Goal: Task Accomplishment & Management: Manage account settings

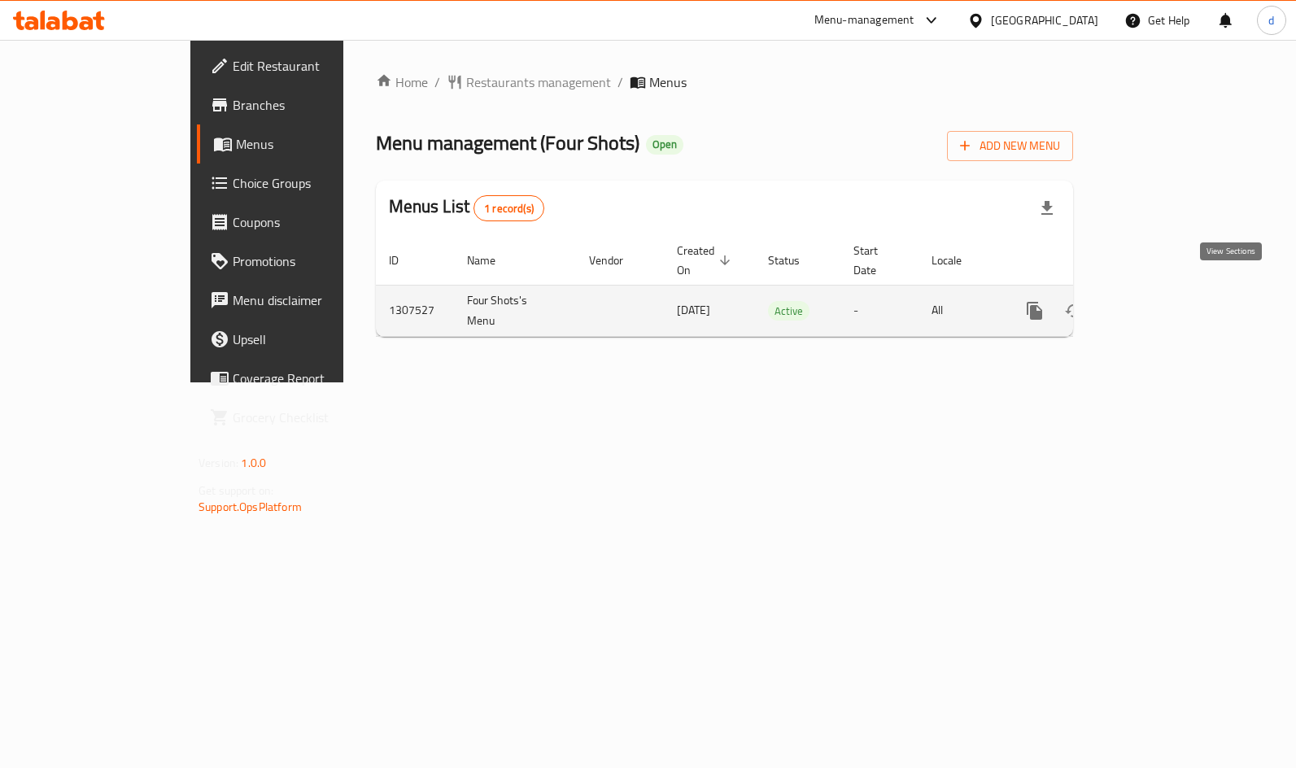
click at [1162, 301] on icon "enhanced table" at bounding box center [1152, 311] width 20 height 20
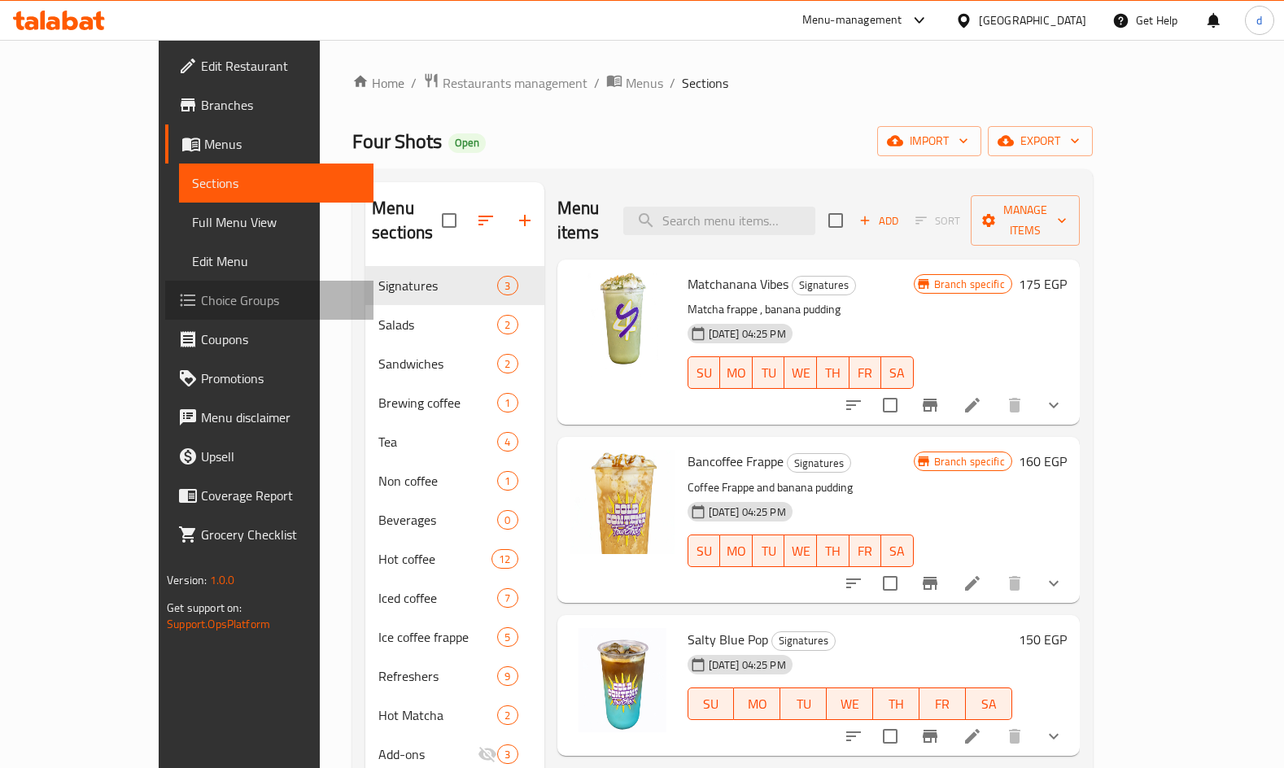
click at [201, 308] on span "Choice Groups" at bounding box center [280, 300] width 159 height 20
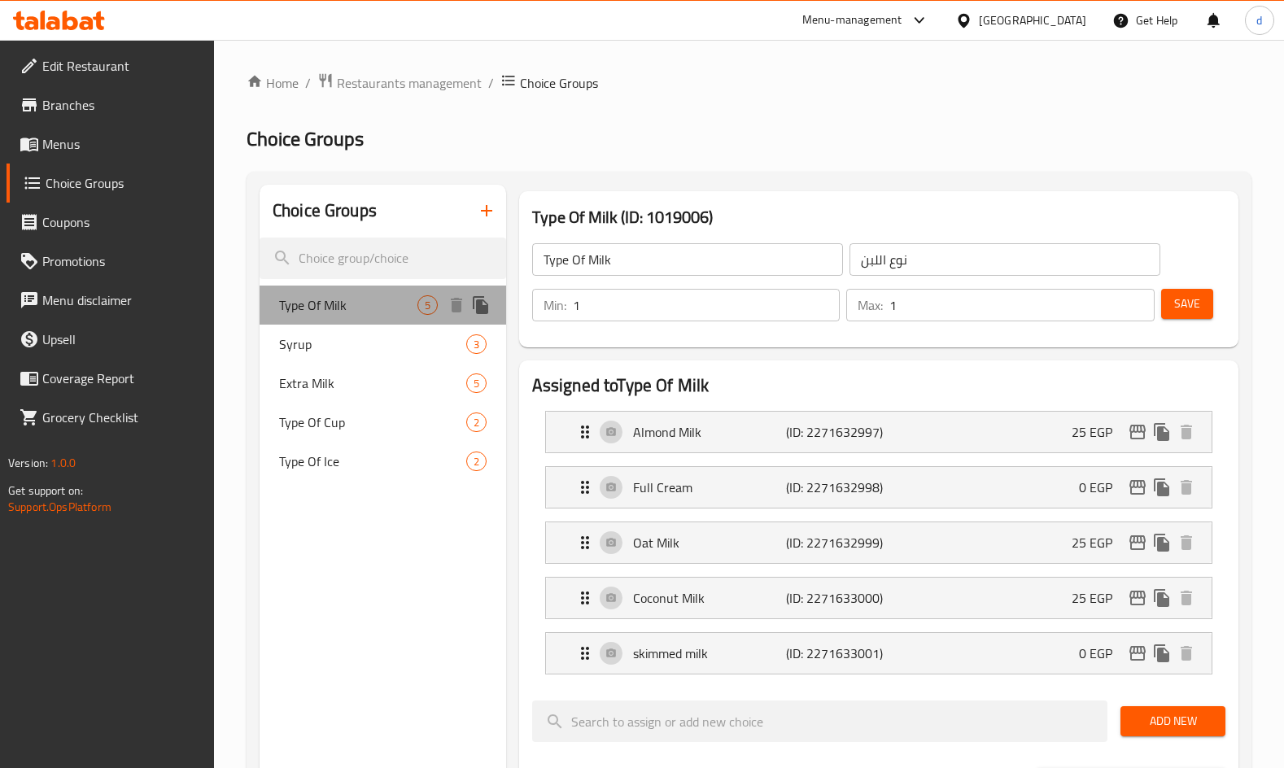
click at [346, 312] on span "Type Of Milk" at bounding box center [348, 305] width 138 height 20
click at [358, 343] on span "Syrup" at bounding box center [348, 344] width 138 height 20
type input "Syrup"
type input "سيرب"
type input "0"
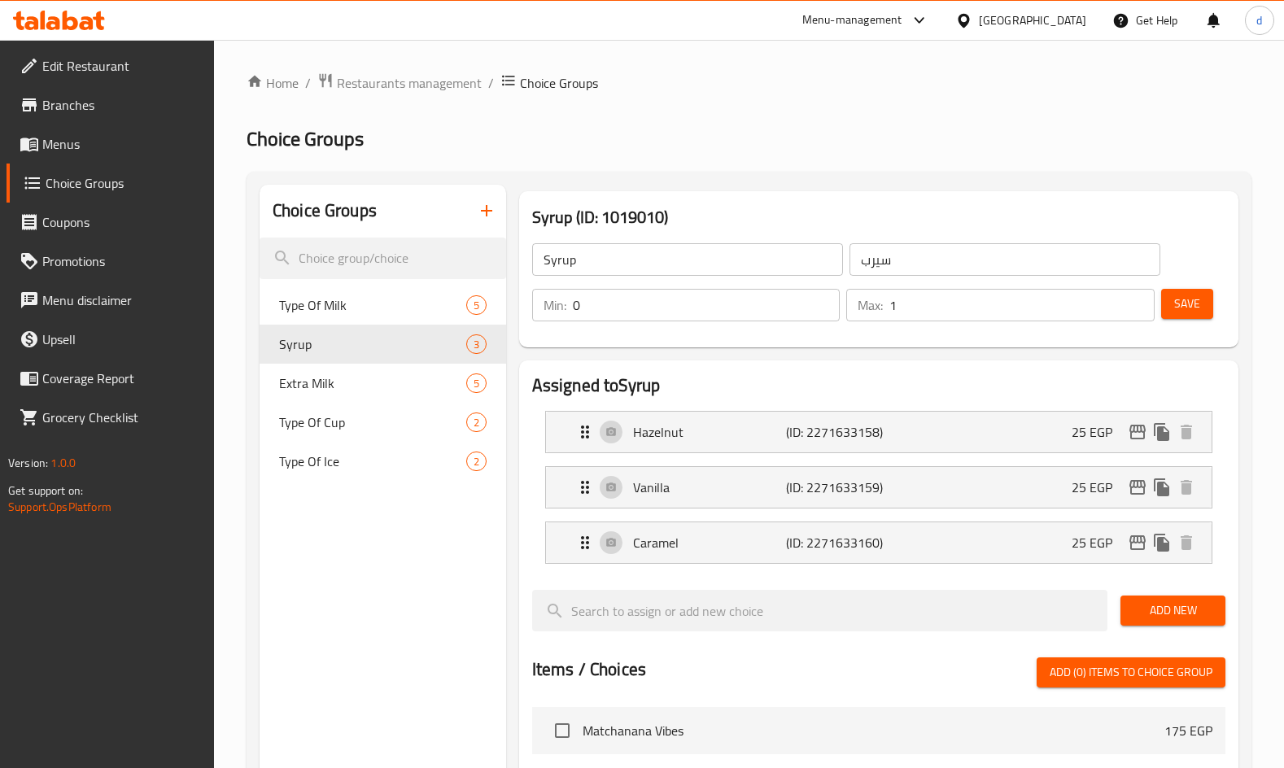
click at [726, 364] on div "Assigned to Syrup Hazelnut (ID: 2271633158) 25 EGP Name (En) Hazelnut Name (En)…" at bounding box center [878, 767] width 719 height 814
click at [447, 80] on span "Restaurants management" at bounding box center [409, 83] width 145 height 20
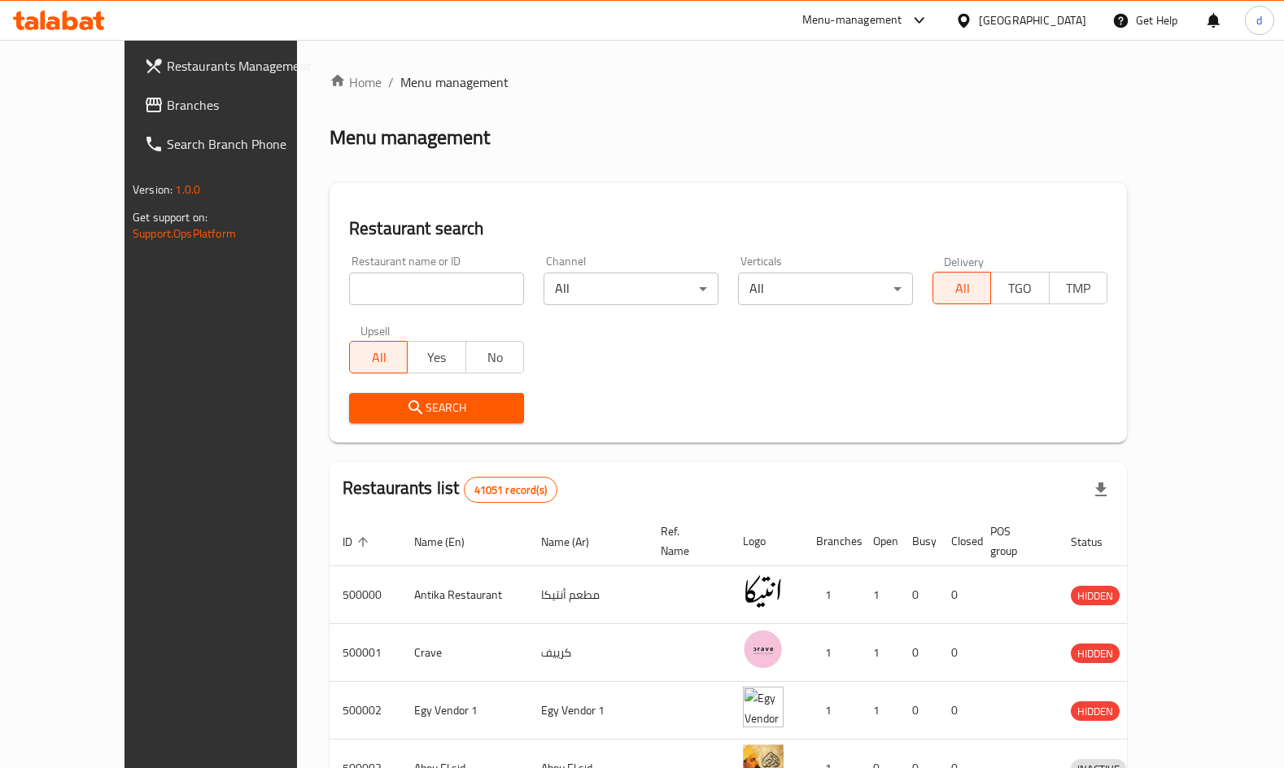
click at [167, 106] on span "Branches" at bounding box center [246, 105] width 159 height 20
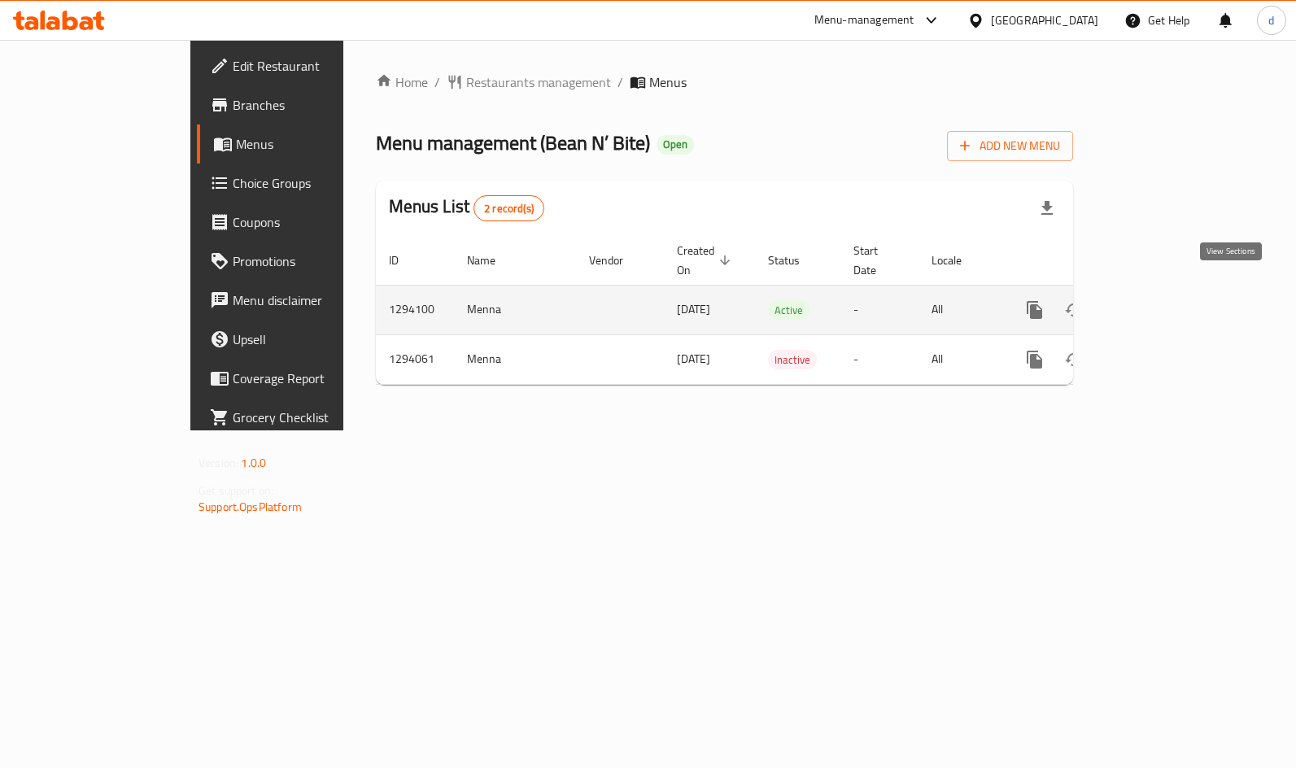
click at [1162, 300] on icon "enhanced table" at bounding box center [1152, 310] width 20 height 20
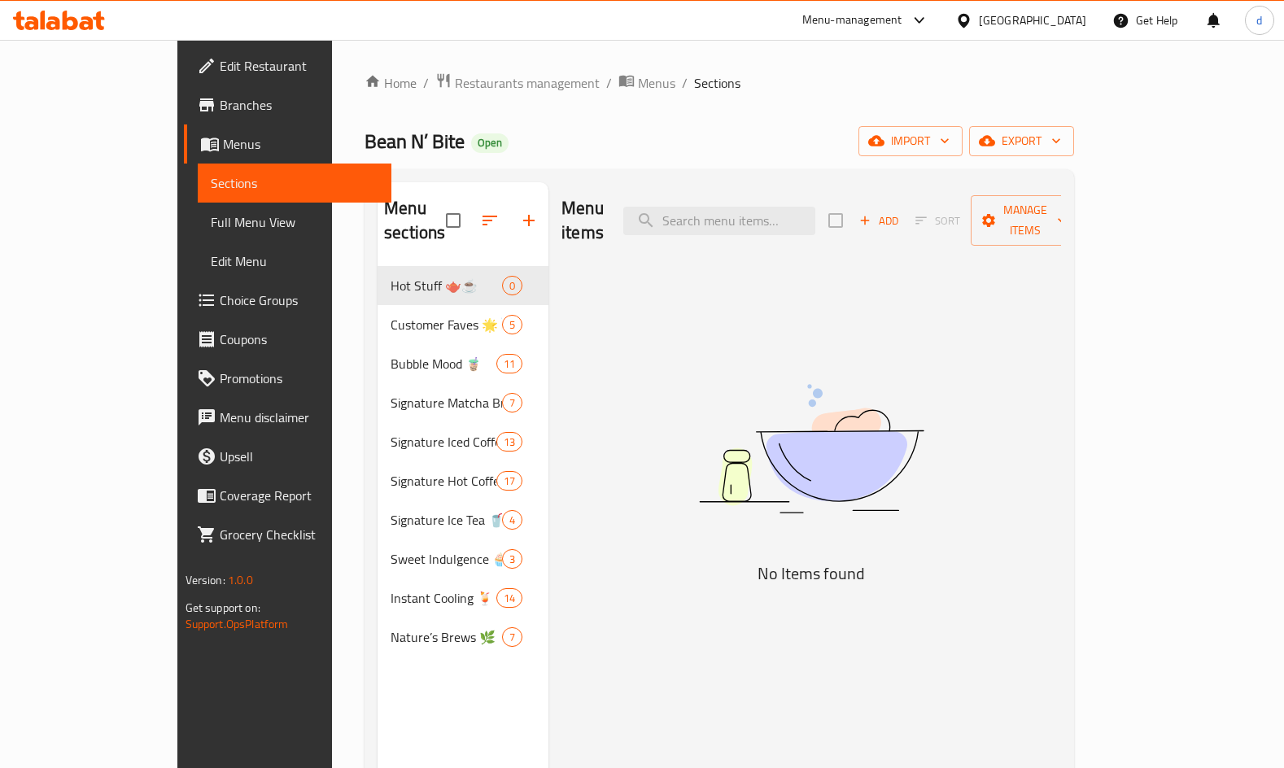
click at [220, 306] on span "Choice Groups" at bounding box center [299, 300] width 159 height 20
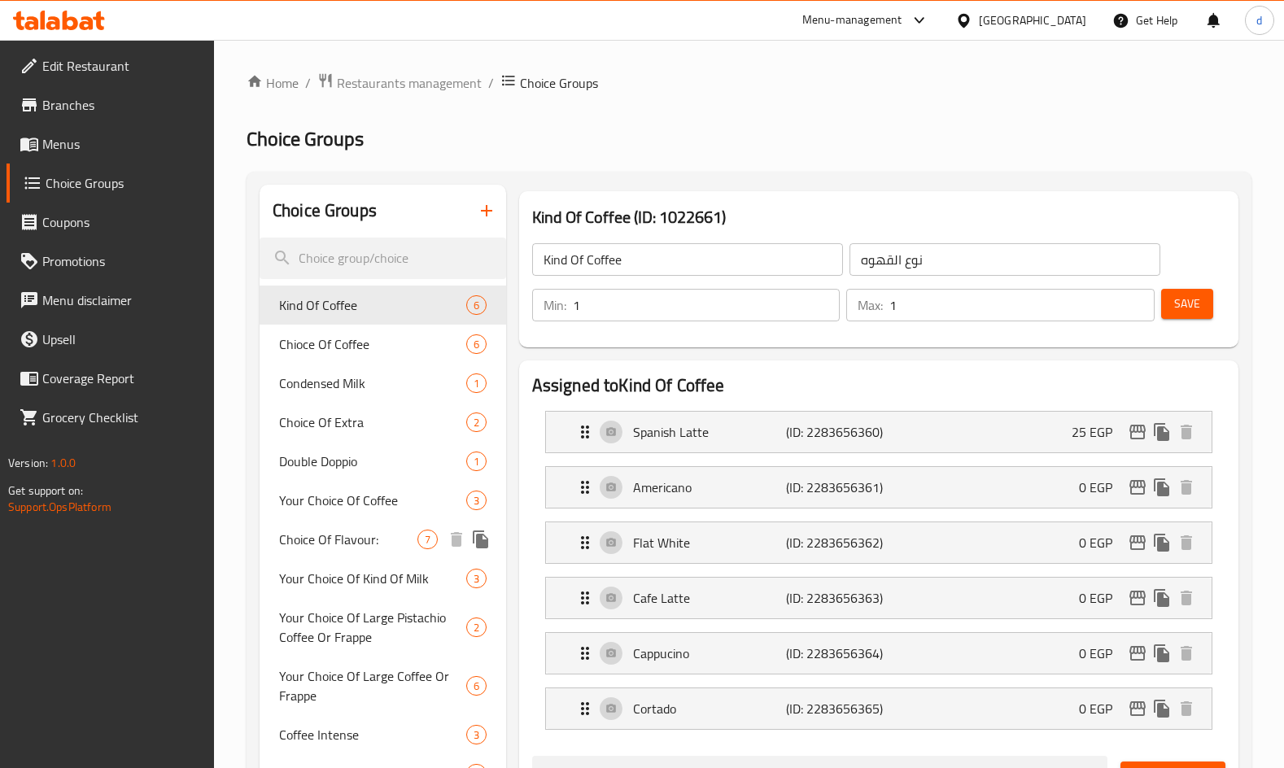
click at [358, 547] on span "Choice Of Flavour:" at bounding box center [348, 540] width 138 height 20
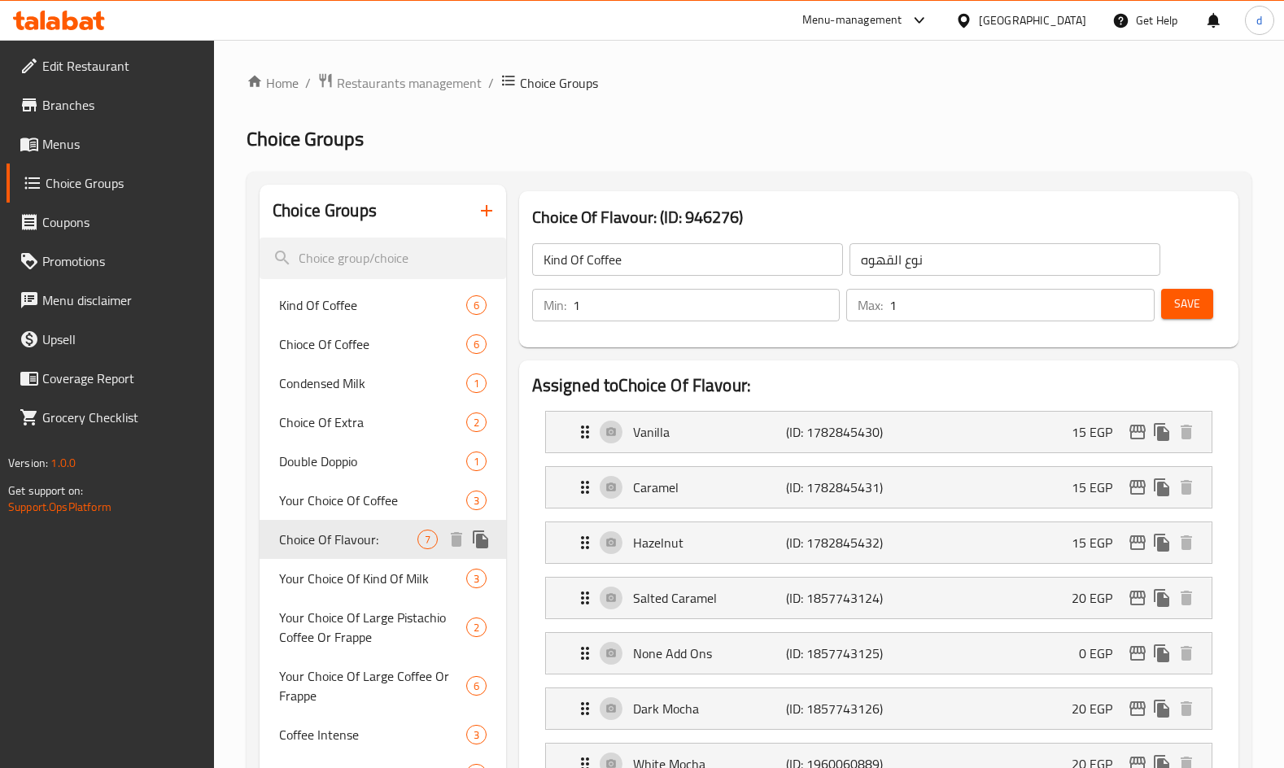
type input "Choice Of Flavour:"
type input "اختيارك من الطعم"
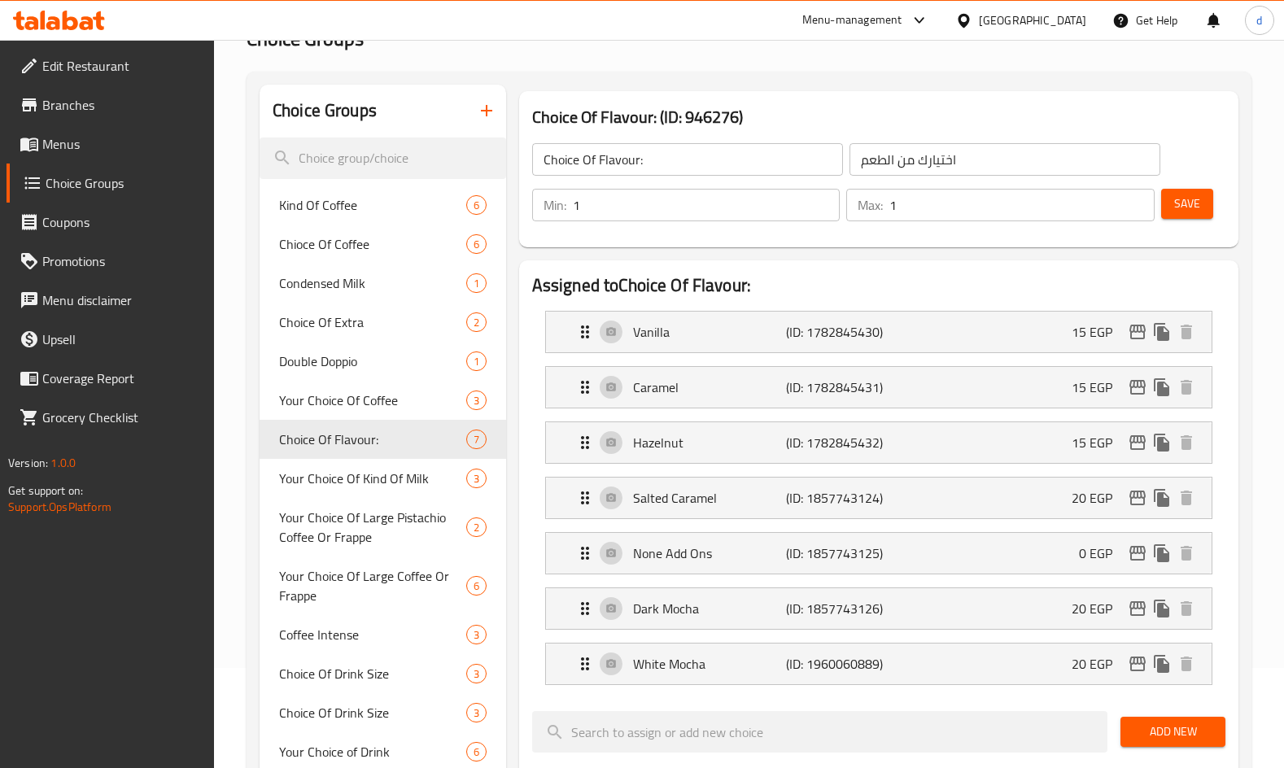
scroll to position [163, 0]
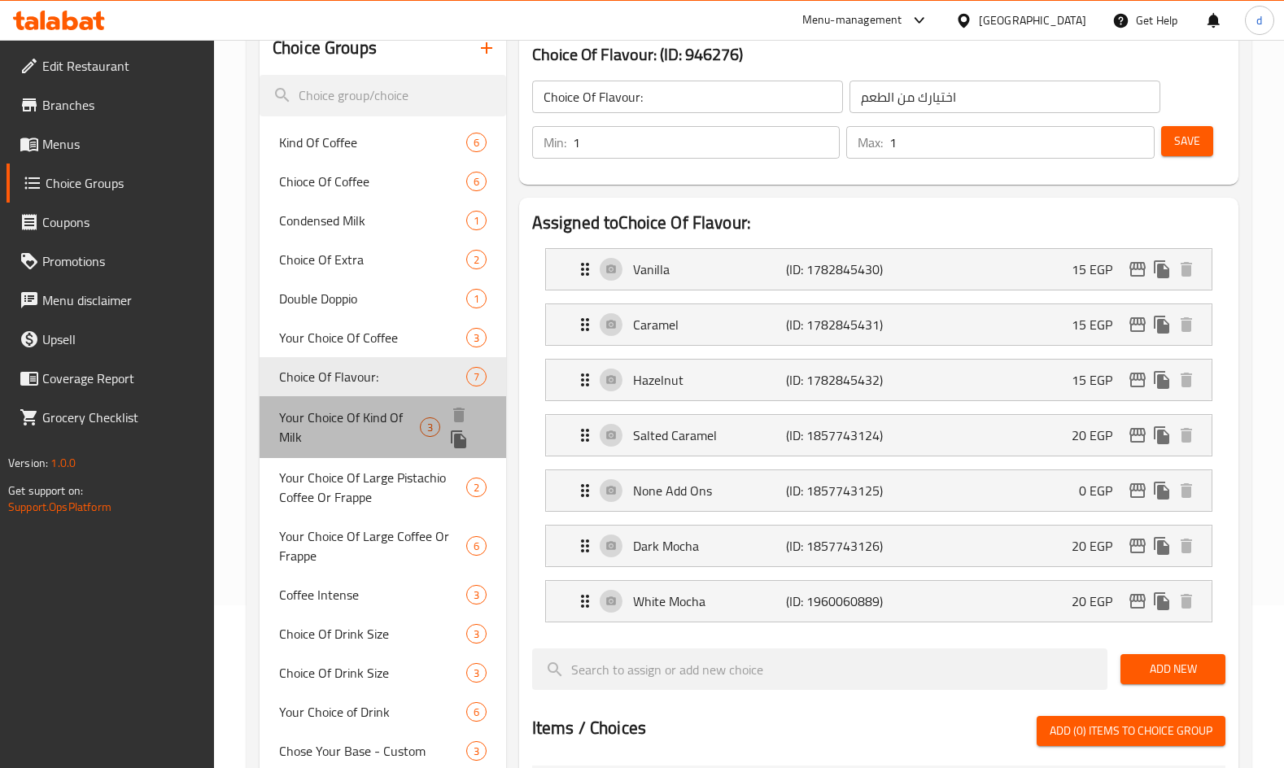
click at [334, 427] on span "Your Choice Of Kind Of Milk" at bounding box center [349, 427] width 141 height 39
type input "Your Choice Of Kind Of Milk"
type input "اختيارك من نوع الحليب"
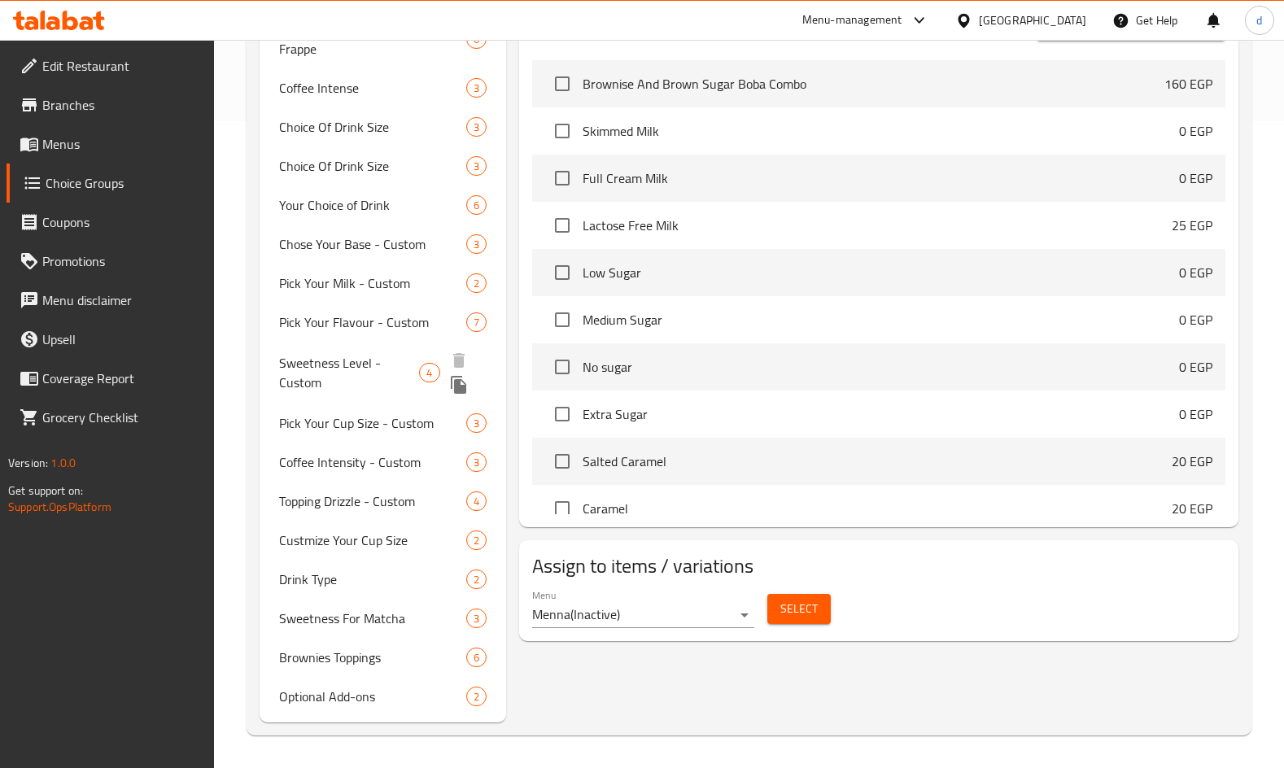
scroll to position [624, 0]
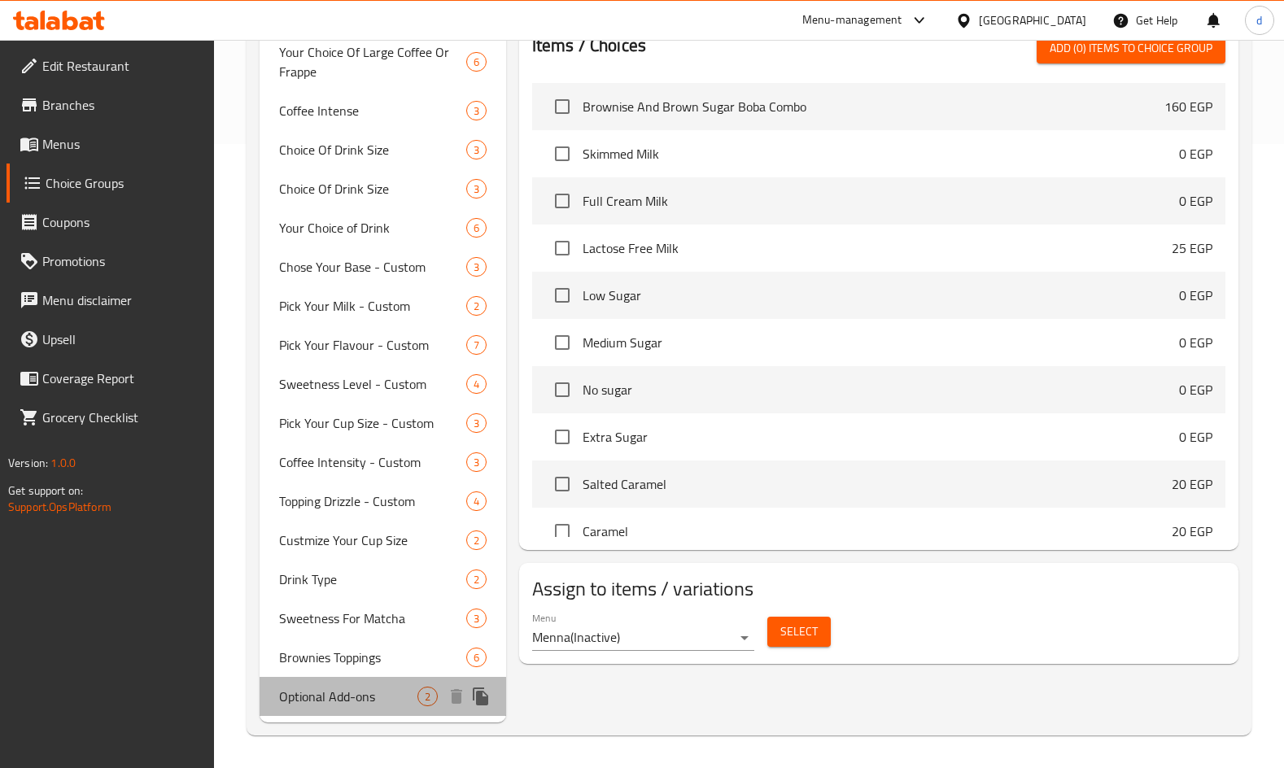
click at [351, 705] on span "Optional Add-ons" at bounding box center [348, 697] width 138 height 20
type input "Optional Add-ons"
type input "إضافات اختيارية"
type input "0"
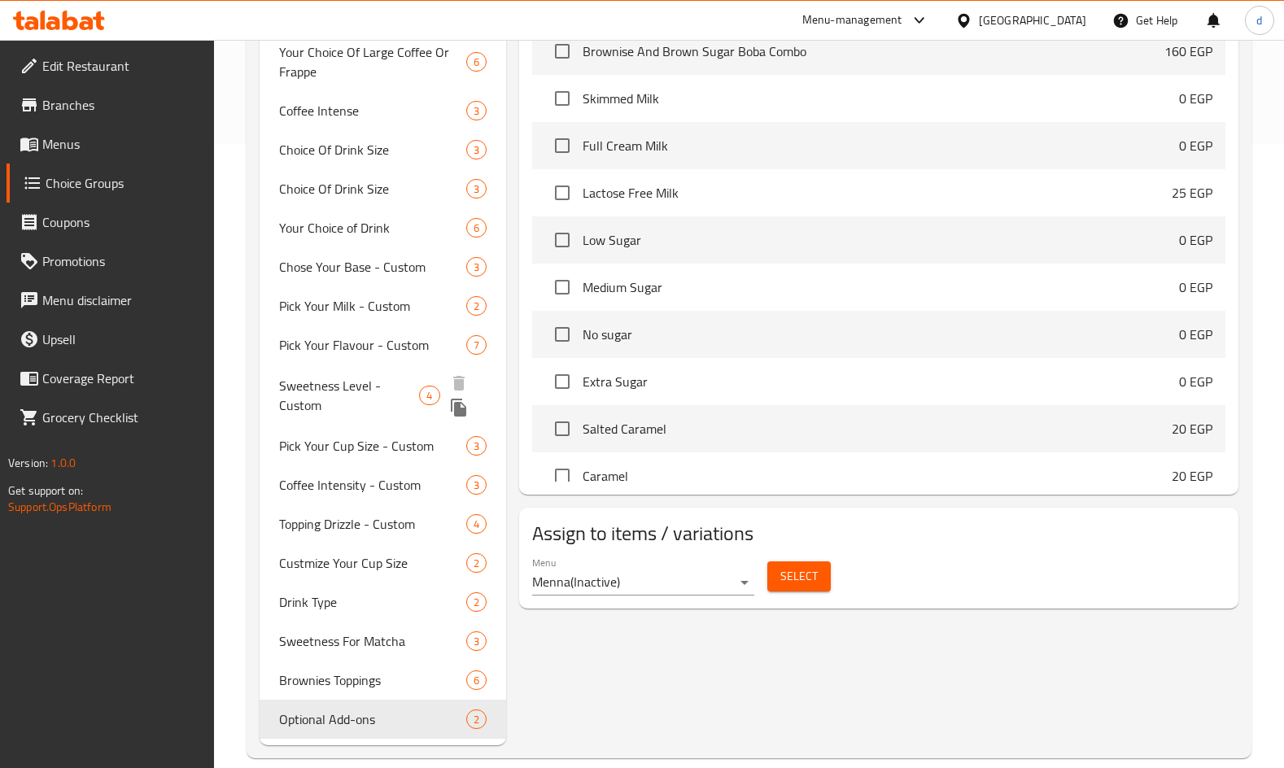
click at [342, 378] on span "Sweetness Level - Custom" at bounding box center [349, 395] width 140 height 39
type input "Sweetness Level - Custom"
type input "مستوى الحلاوة - حسب الطلب"
type input "1"
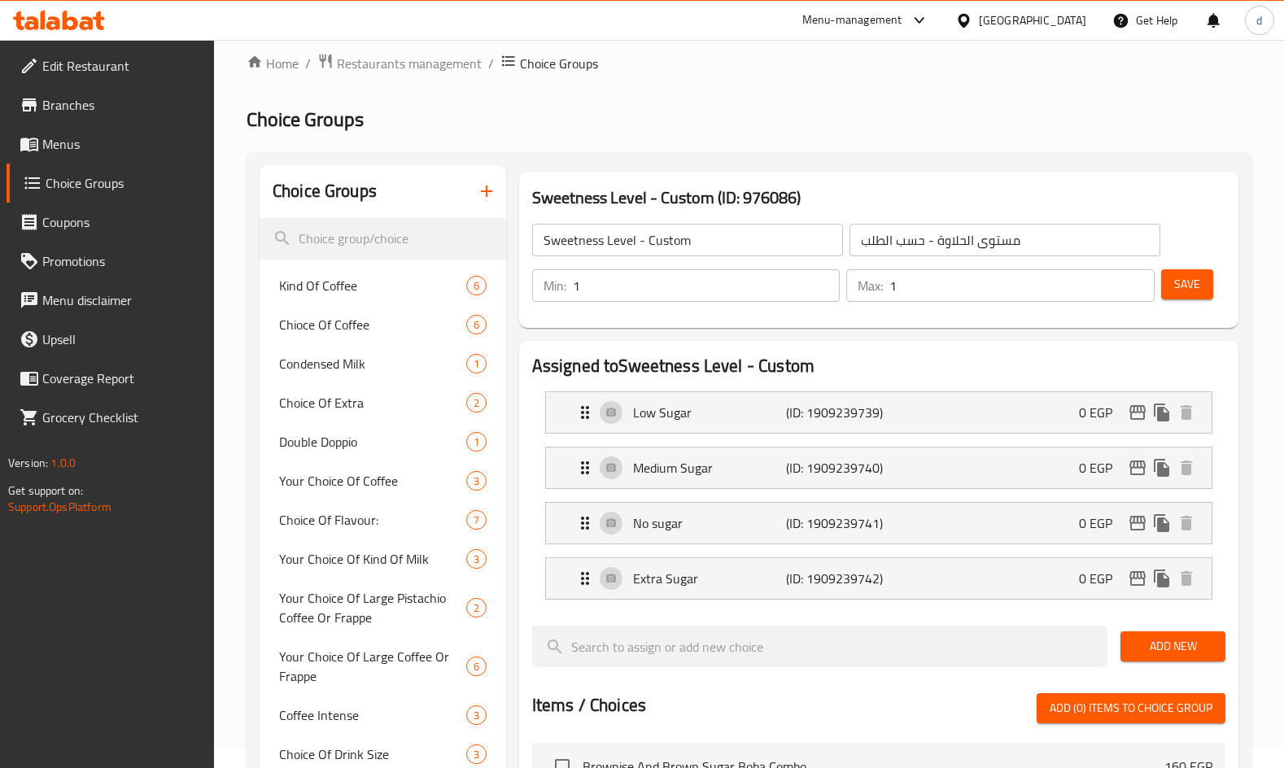
scroll to position [0, 0]
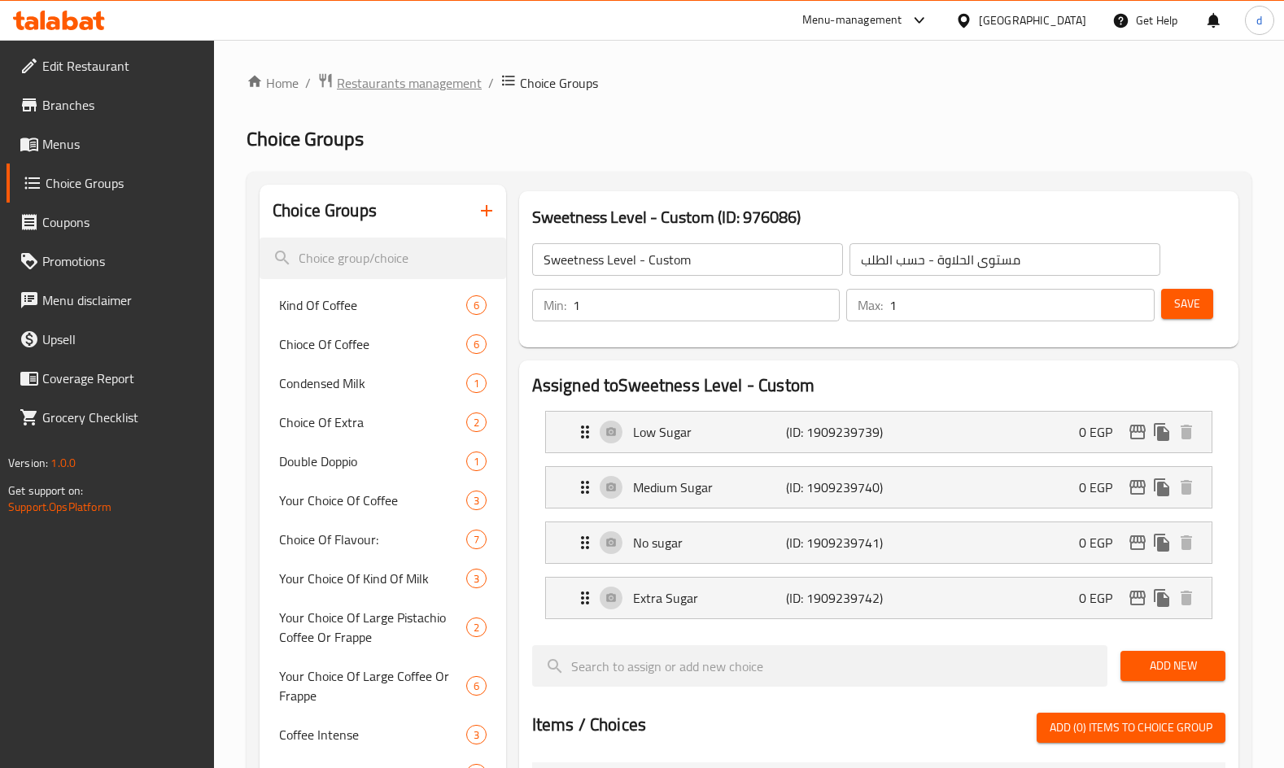
click at [378, 75] on span "Restaurants management" at bounding box center [409, 83] width 145 height 20
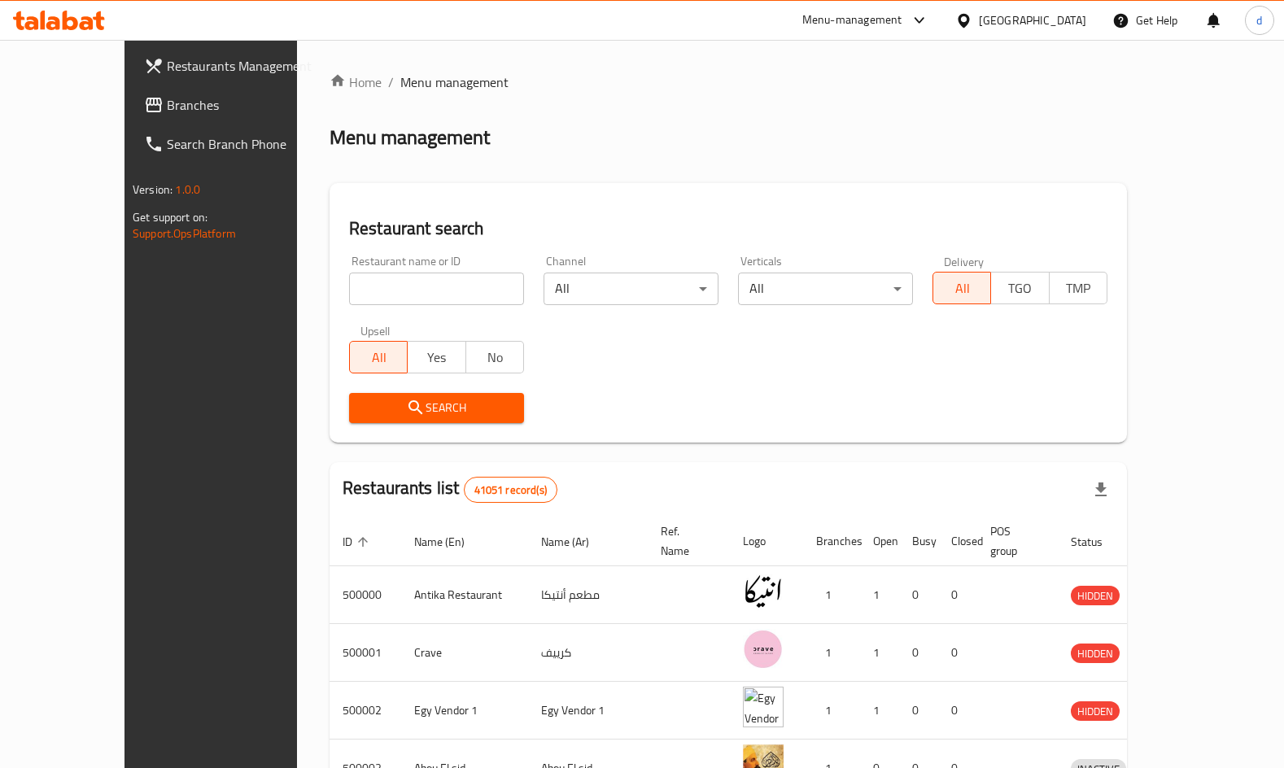
click at [167, 111] on span "Branches" at bounding box center [246, 105] width 159 height 20
